Goal: Information Seeking & Learning: Learn about a topic

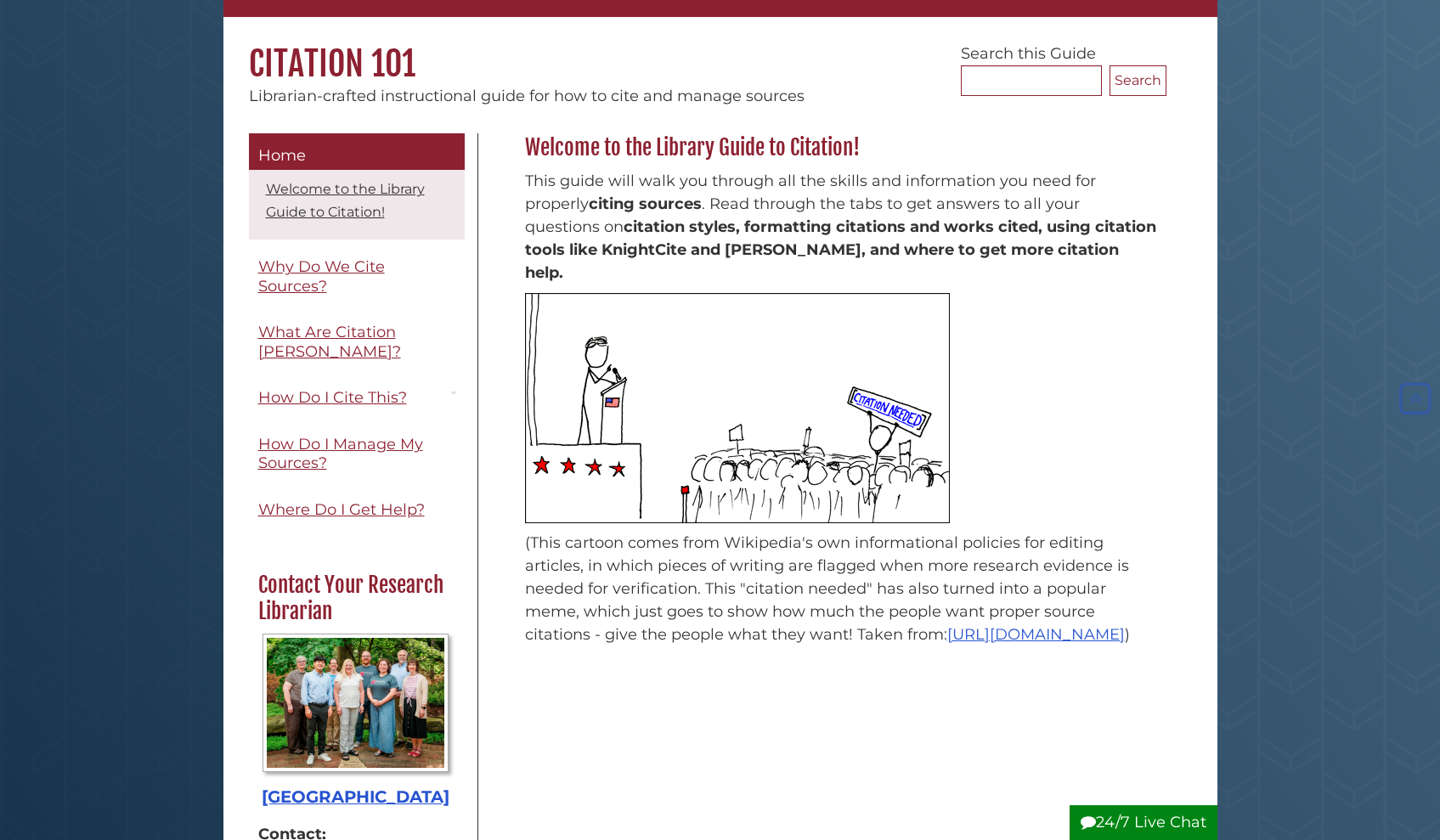
scroll to position [114, 0]
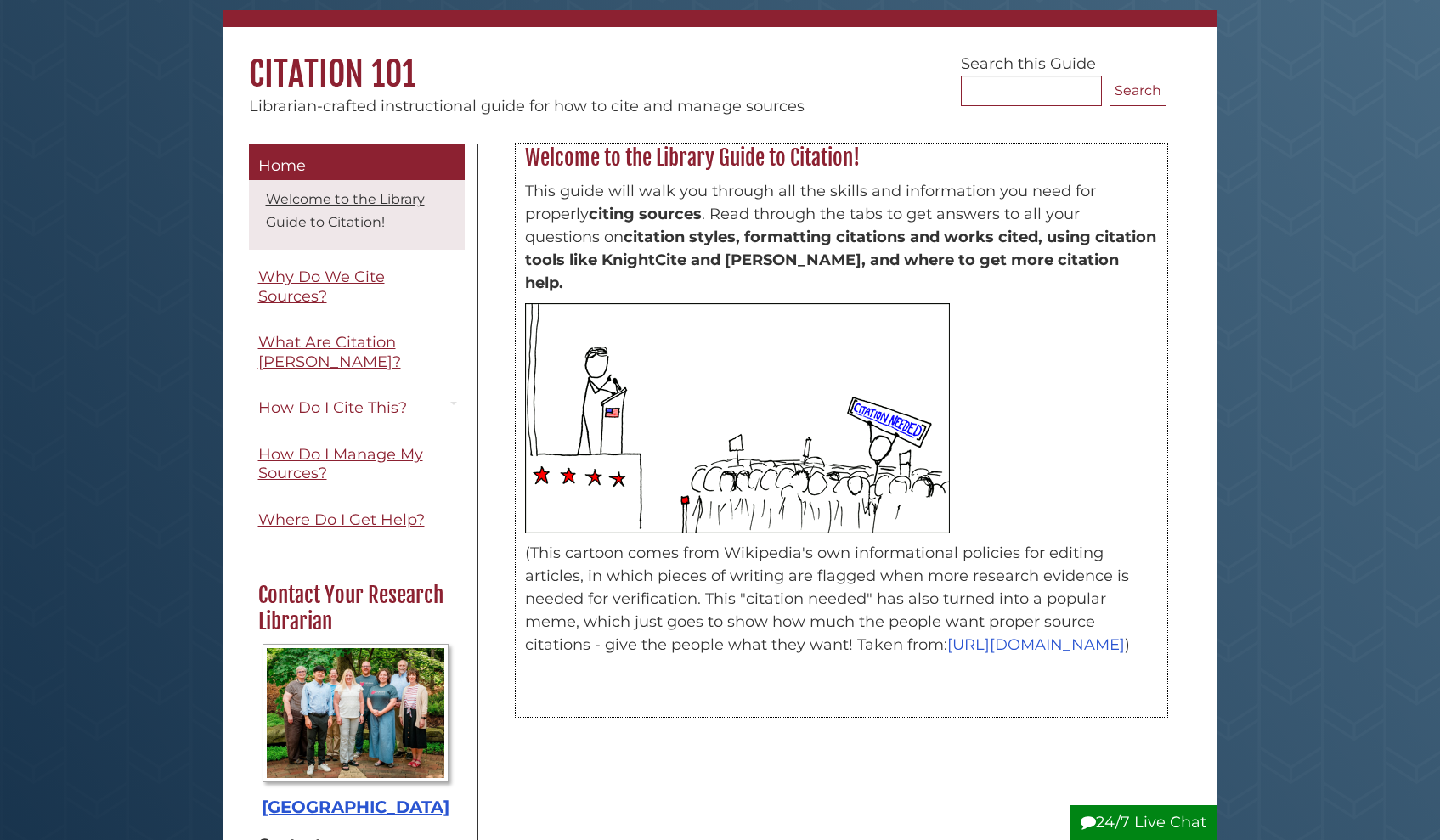
click at [622, 218] on strong "citing sources" at bounding box center [645, 214] width 113 height 19
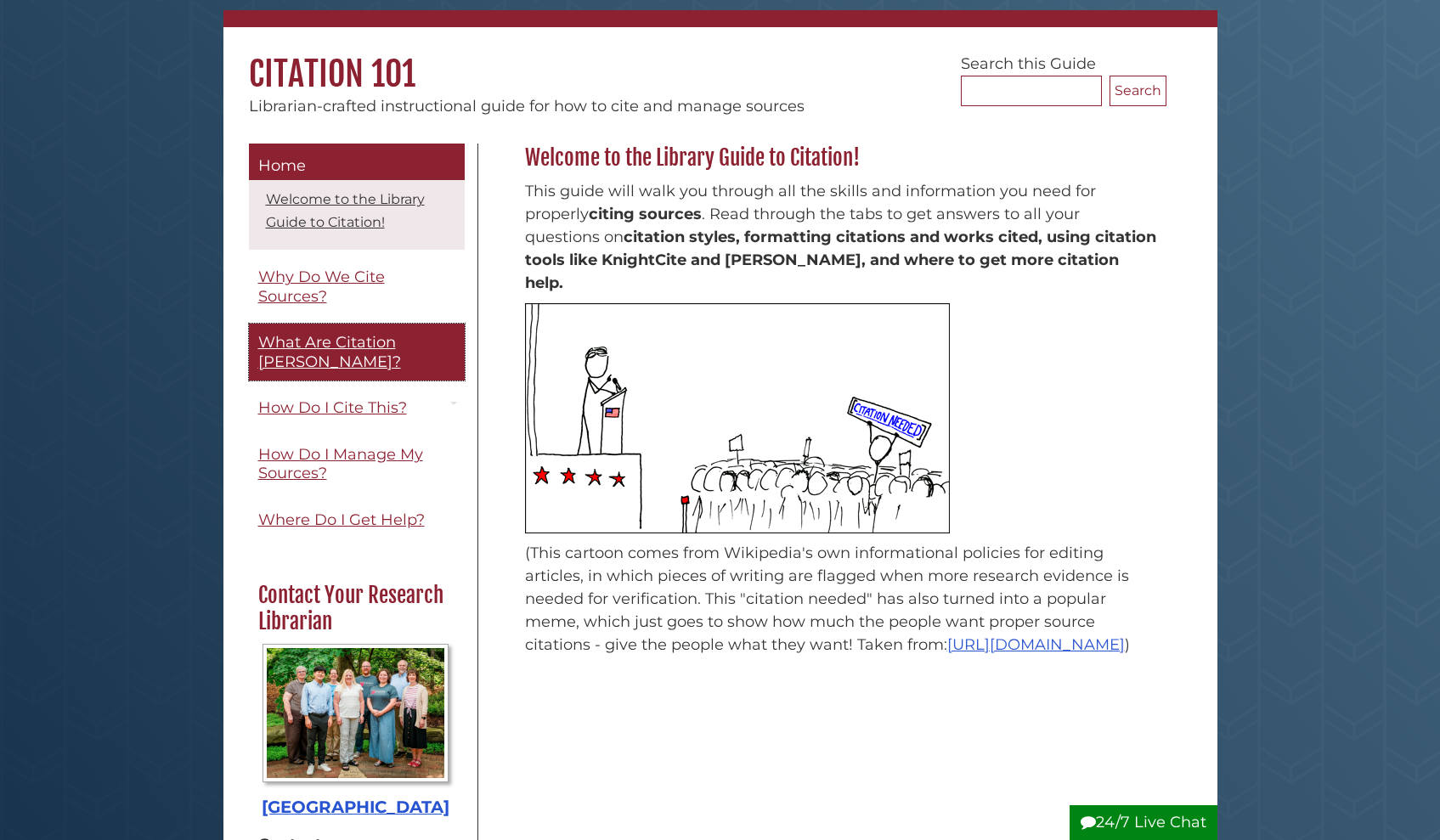
click at [272, 351] on span "What Are Citation [PERSON_NAME]?" at bounding box center [329, 352] width 142 height 39
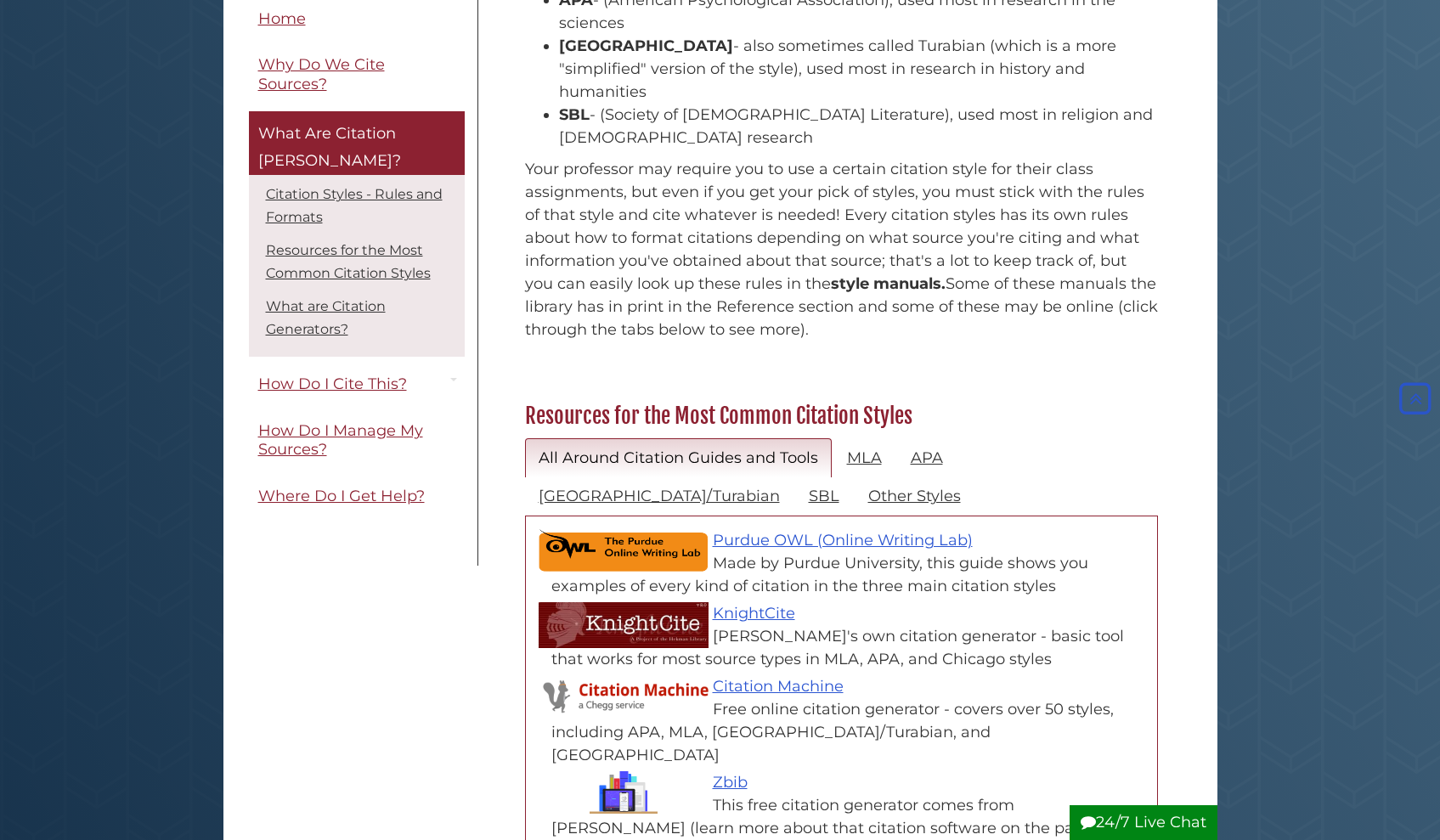
scroll to position [439, 0]
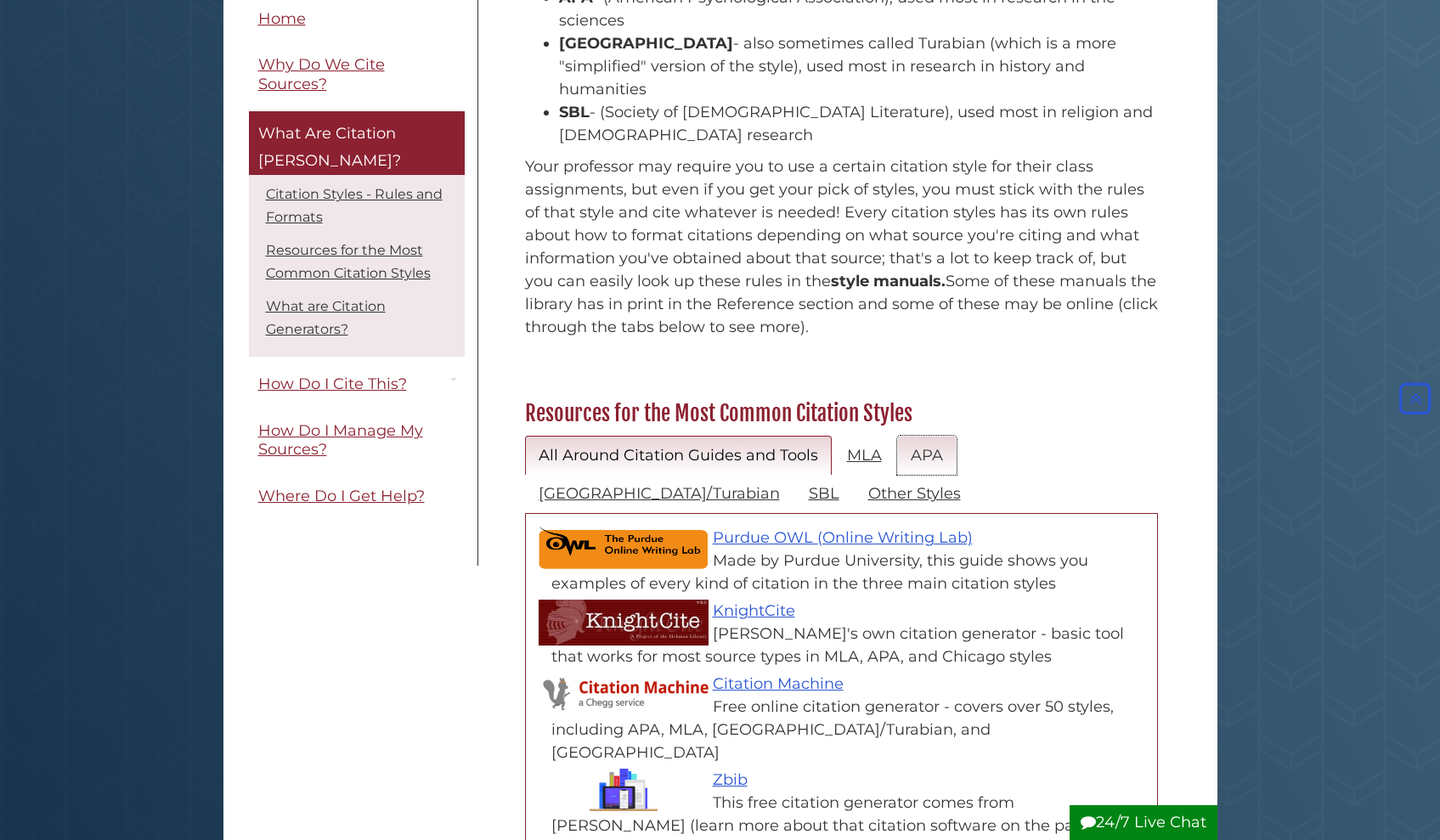
click at [924, 436] on link "APA" at bounding box center [927, 456] width 59 height 40
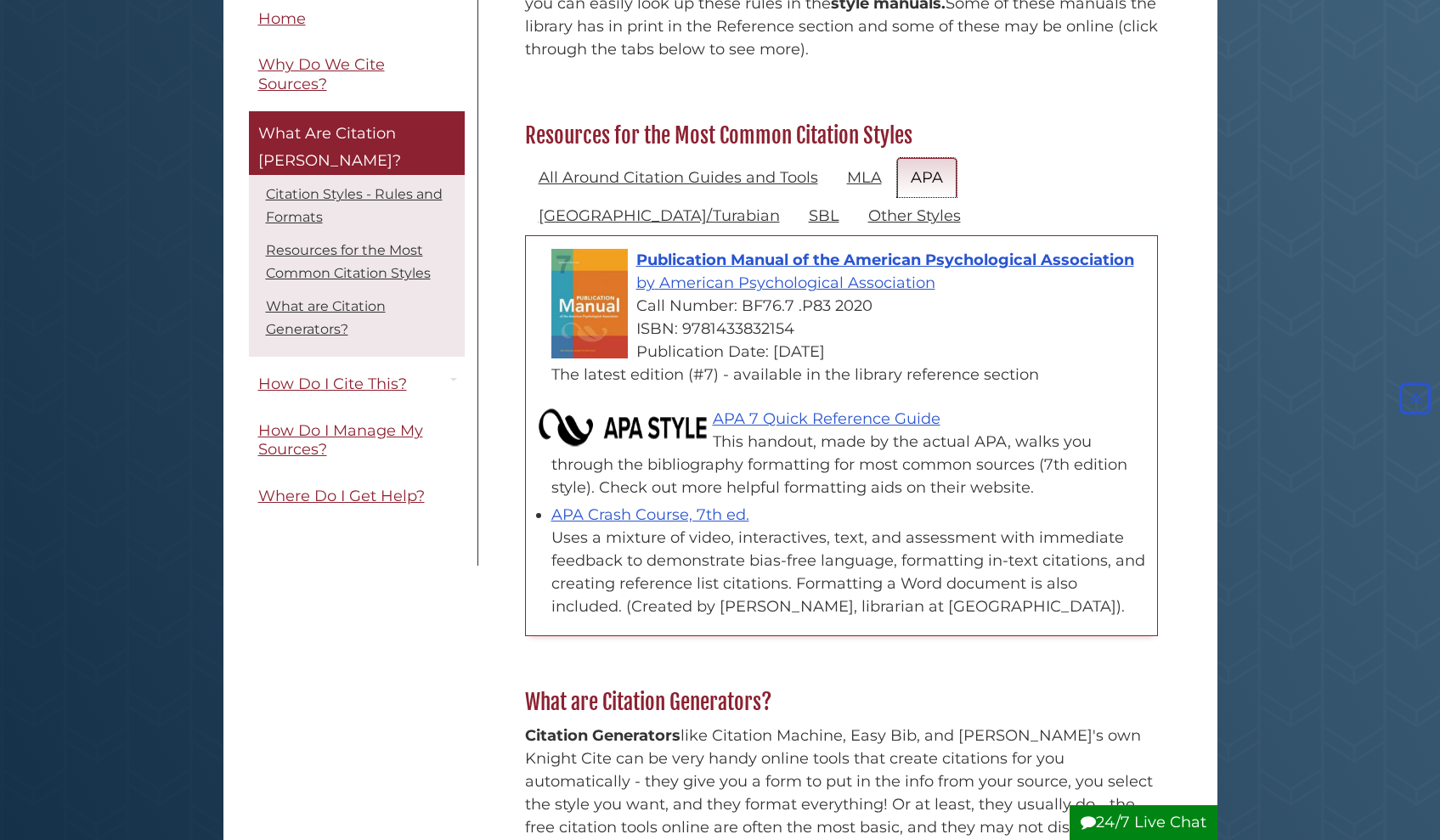
scroll to position [717, 0]
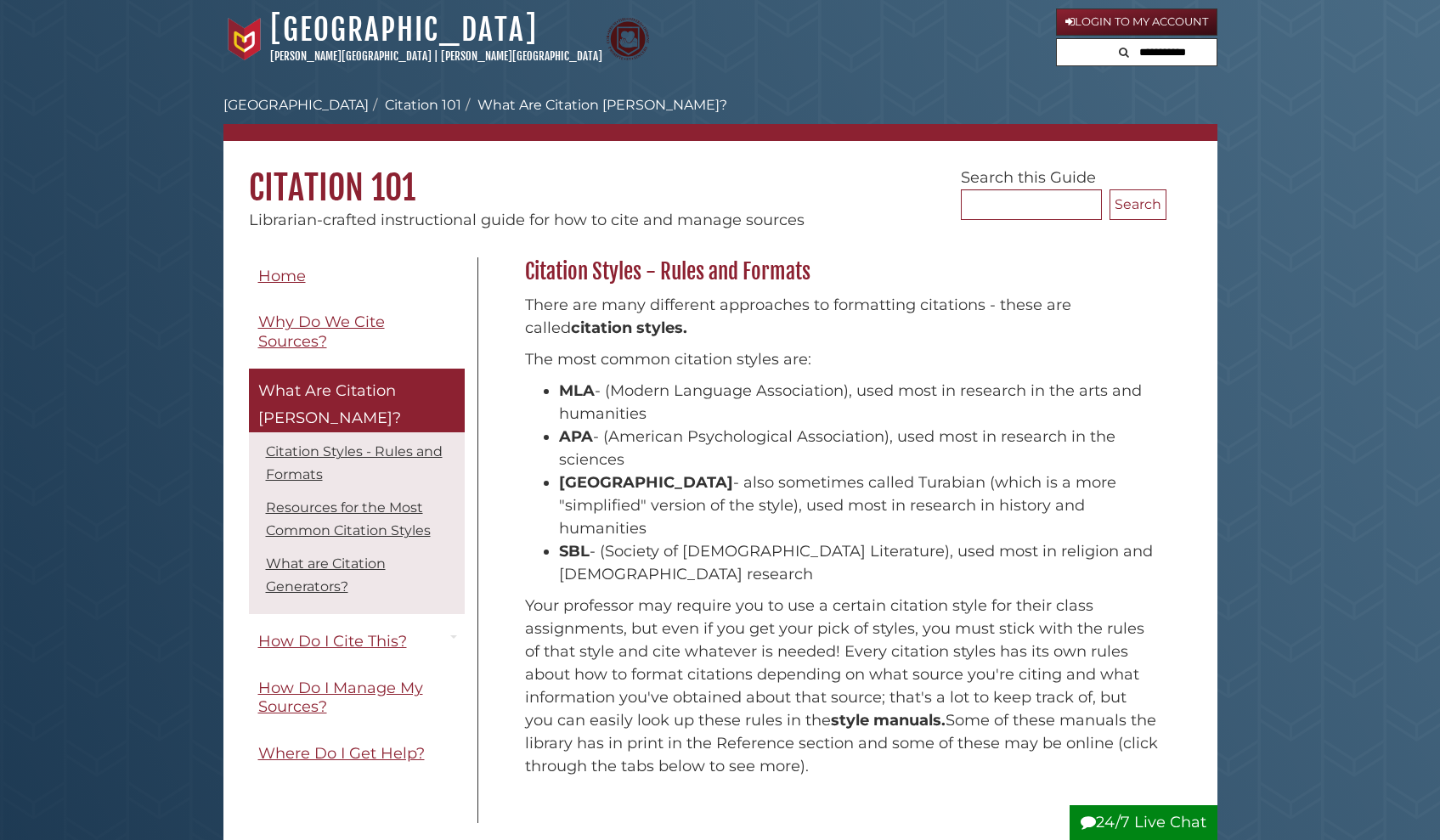
scroll to position [717, 0]
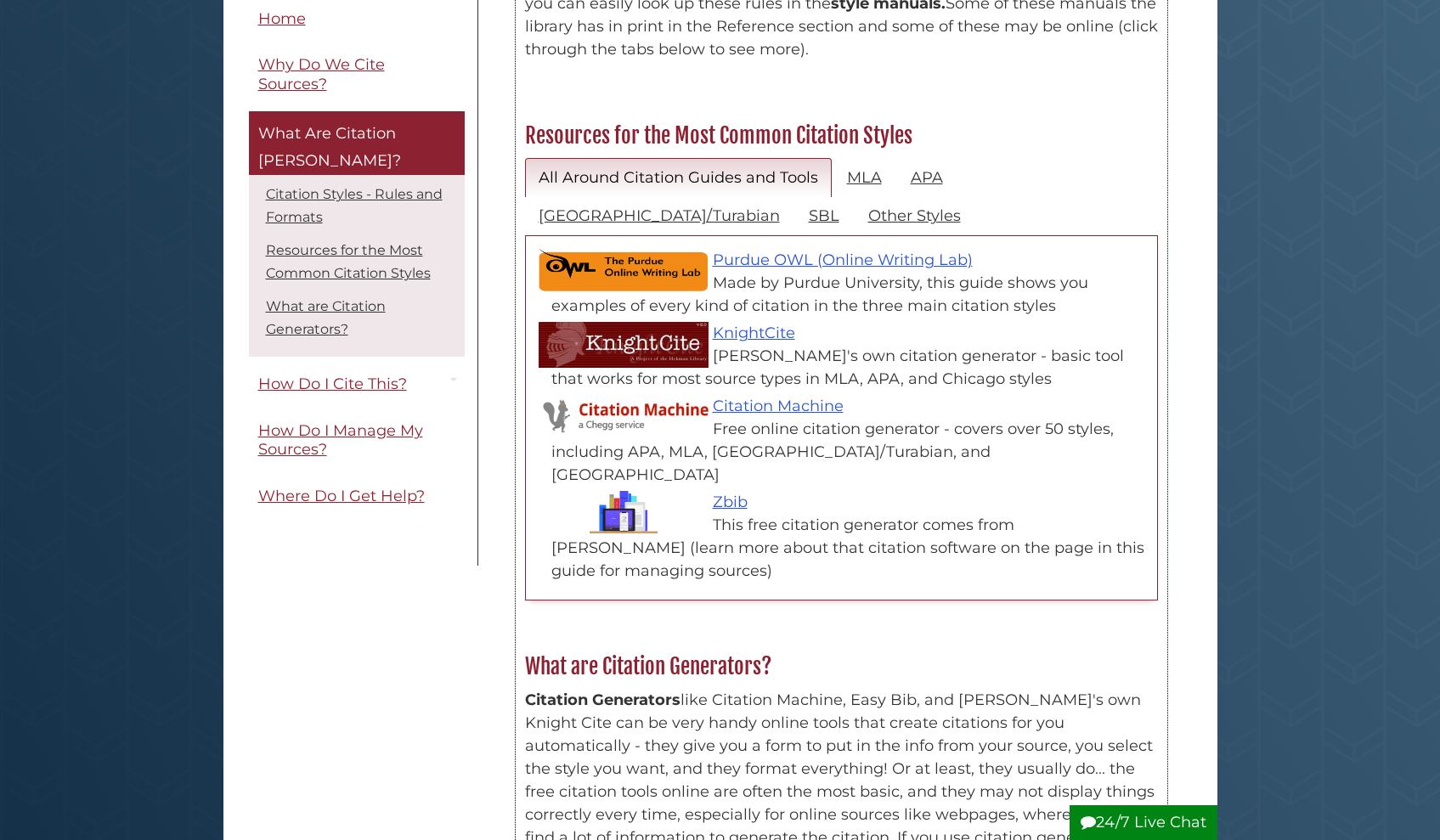
click at [999, 272] on div "Made by Purdue University, this guide shows you examples of every kind of citat…" at bounding box center [850, 295] width 597 height 46
click at [879, 345] on div "Calvin's own citation generator - basic tool that works for most source types i…" at bounding box center [850, 367] width 597 height 46
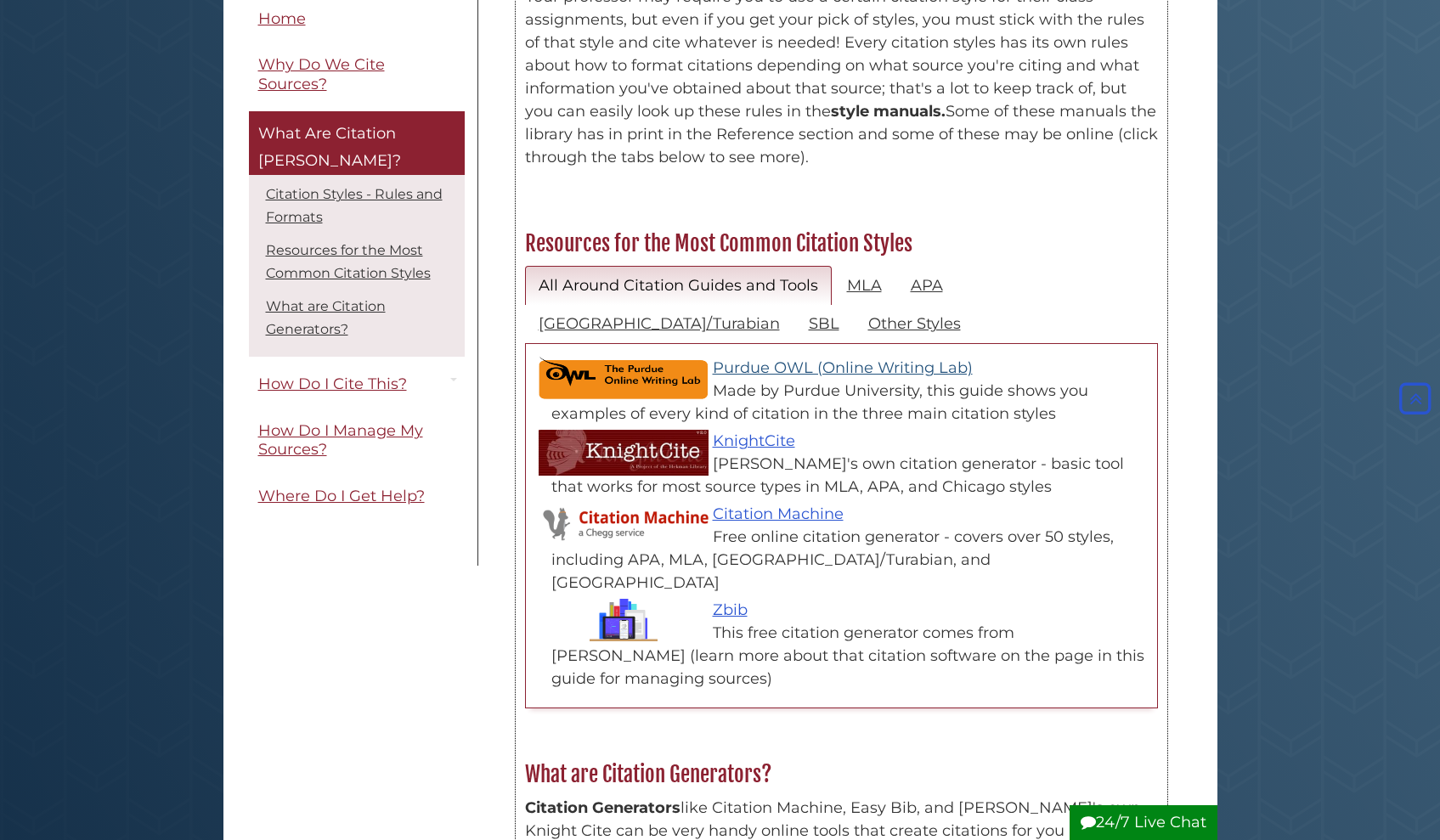
scroll to position [593, 0]
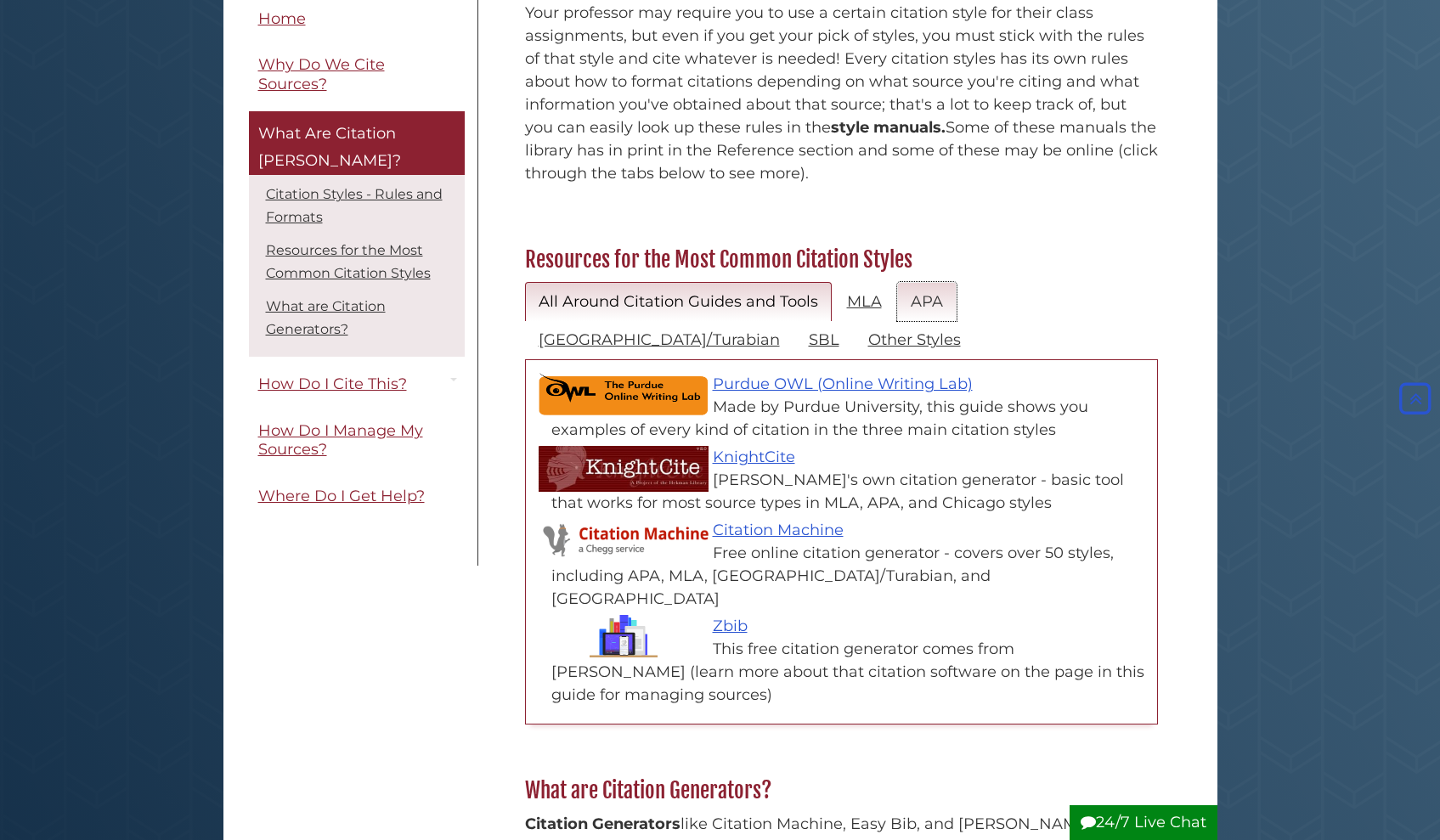
click at [918, 282] on link "APA" at bounding box center [927, 302] width 59 height 40
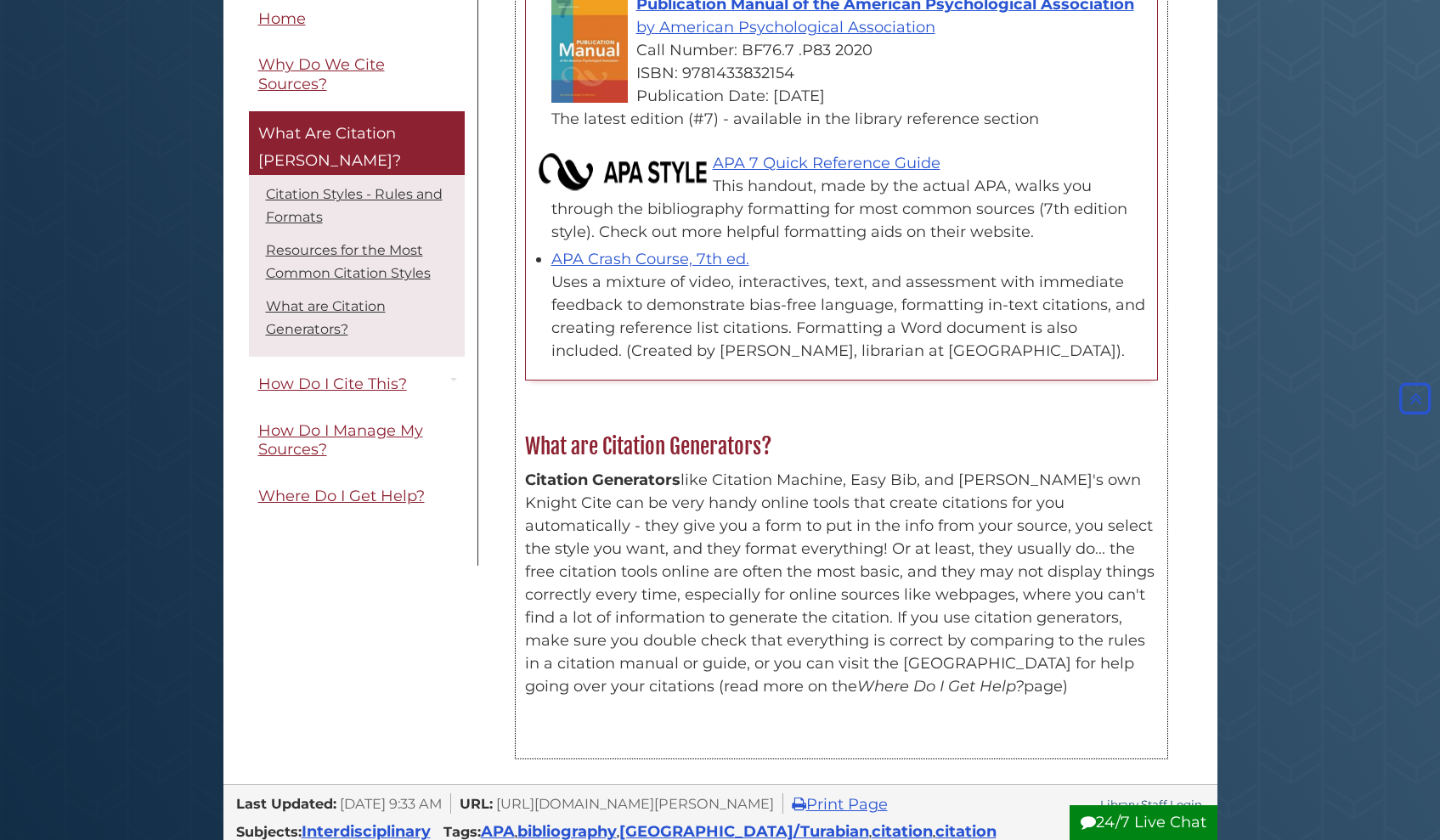
click at [713, 469] on p "Citation Generators like Citation Machine, Easy Bib, and Calvin's own Knight Ci…" at bounding box center [841, 584] width 633 height 229
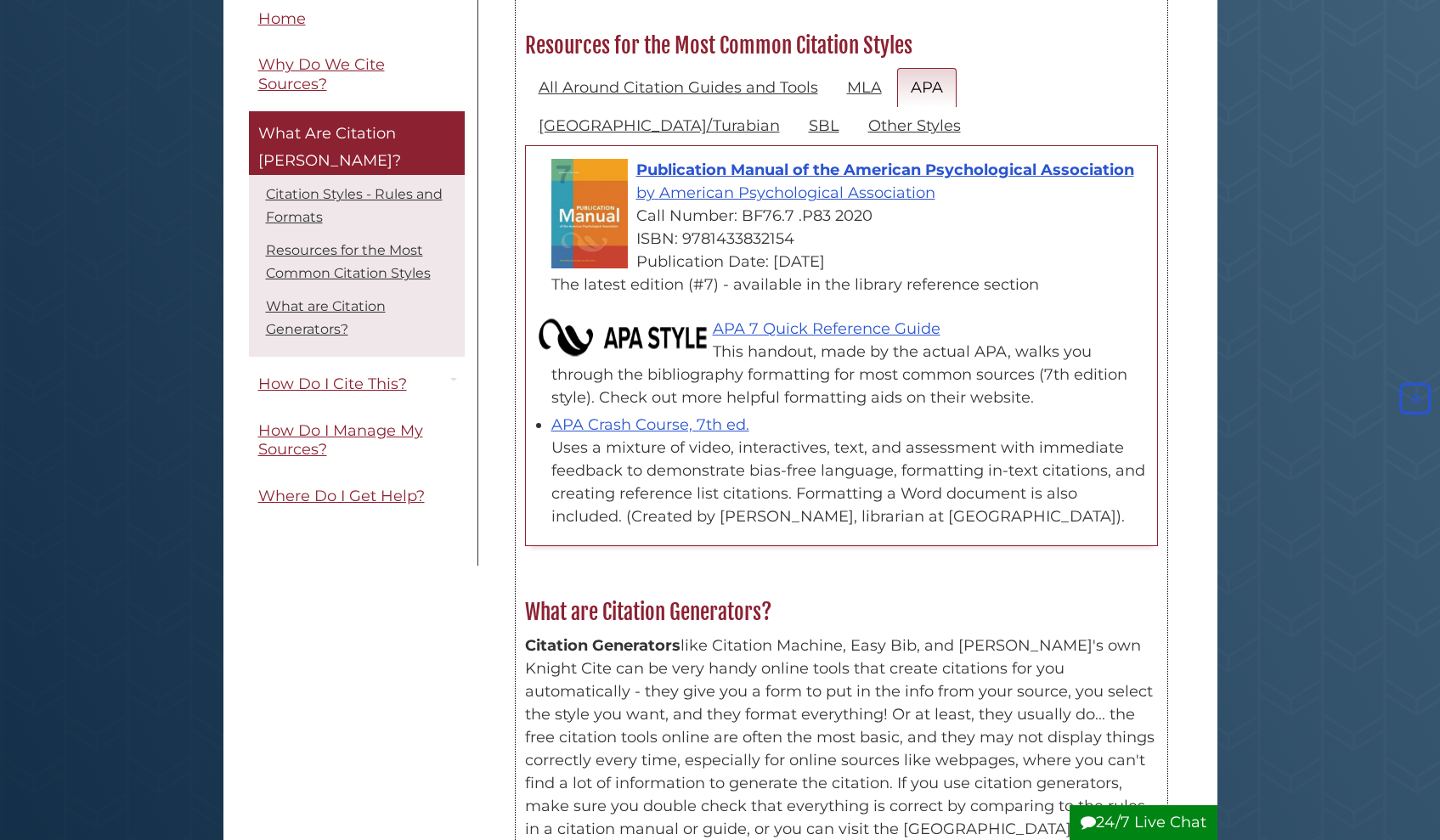
scroll to position [807, 0]
drag, startPoint x: 676, startPoint y: 379, endPoint x: 1250, endPoint y: 73, distance: 650.5
click at [1250, 73] on body "Skip to Main Content Hekman Library Calvin University | Calvin Theological Semi…" at bounding box center [720, 424] width 1440 height 2462
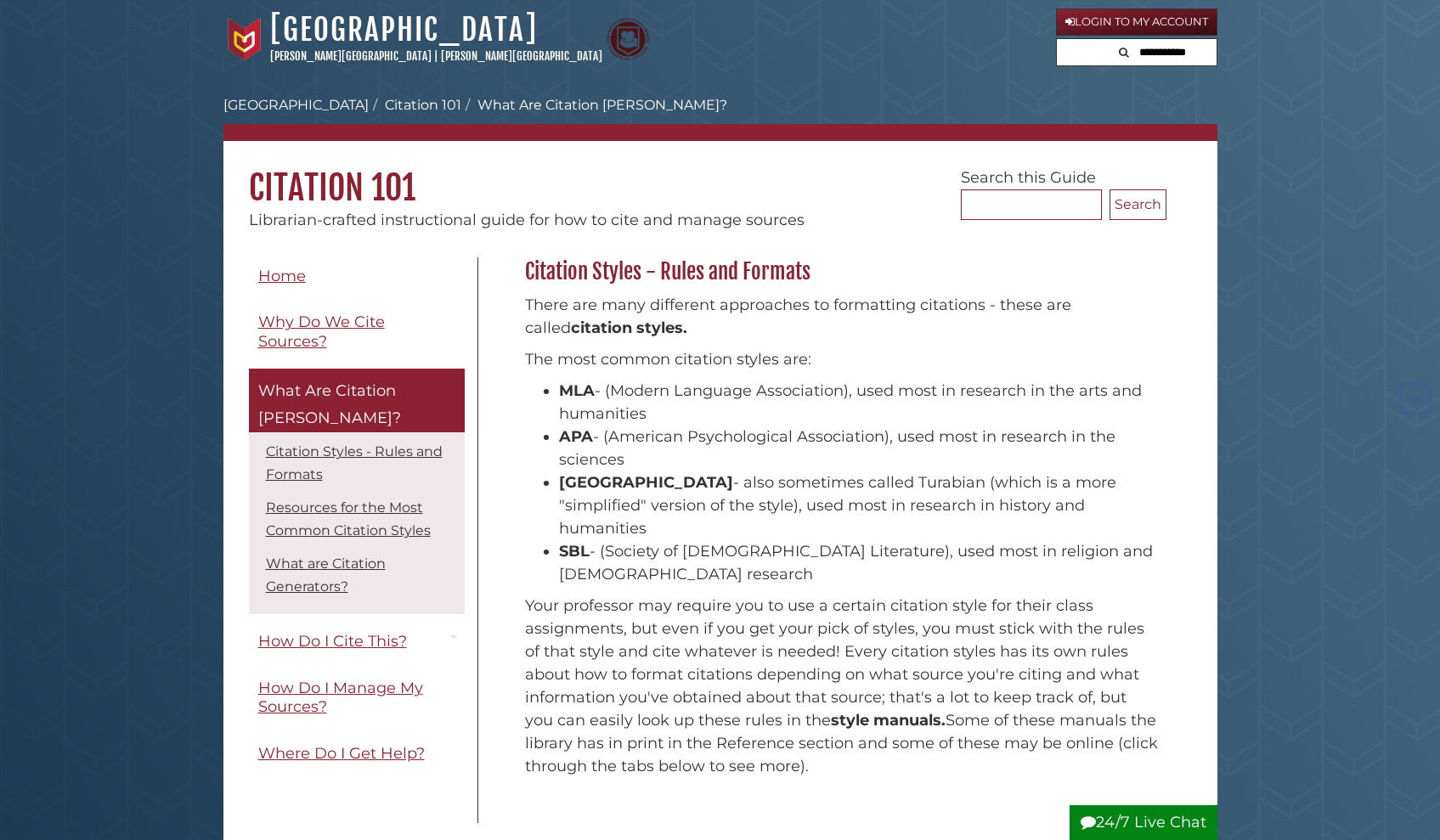
scroll to position [0, 0]
